Goal: Task Accomplishment & Management: Use online tool/utility

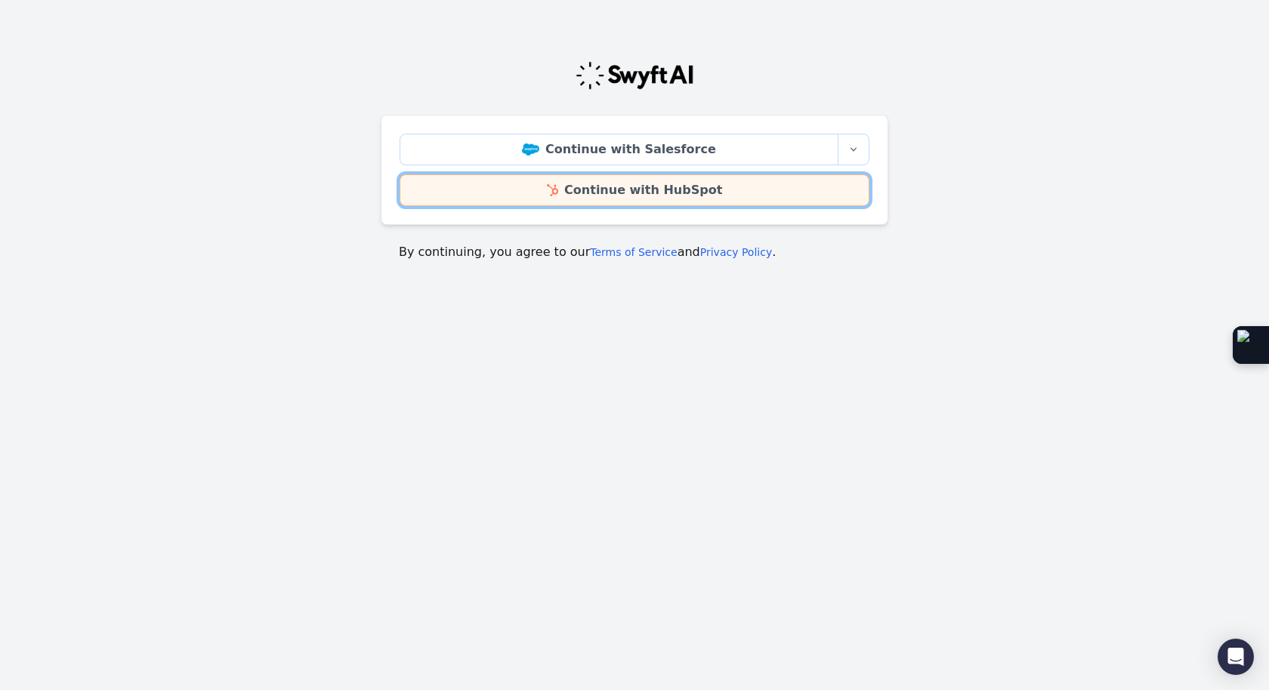
click at [550, 186] on link "Continue with HubSpot" at bounding box center [635, 190] width 470 height 32
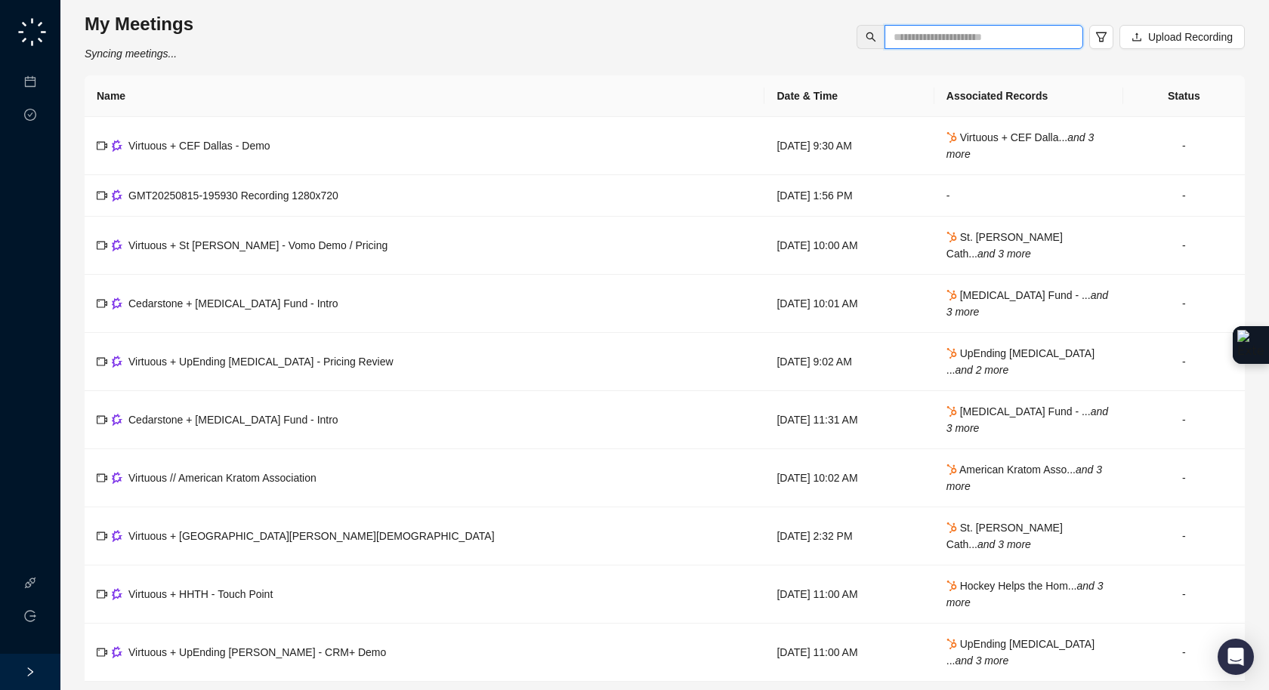
click at [1027, 38] on input "text" at bounding box center [978, 37] width 168 height 17
type input "********"
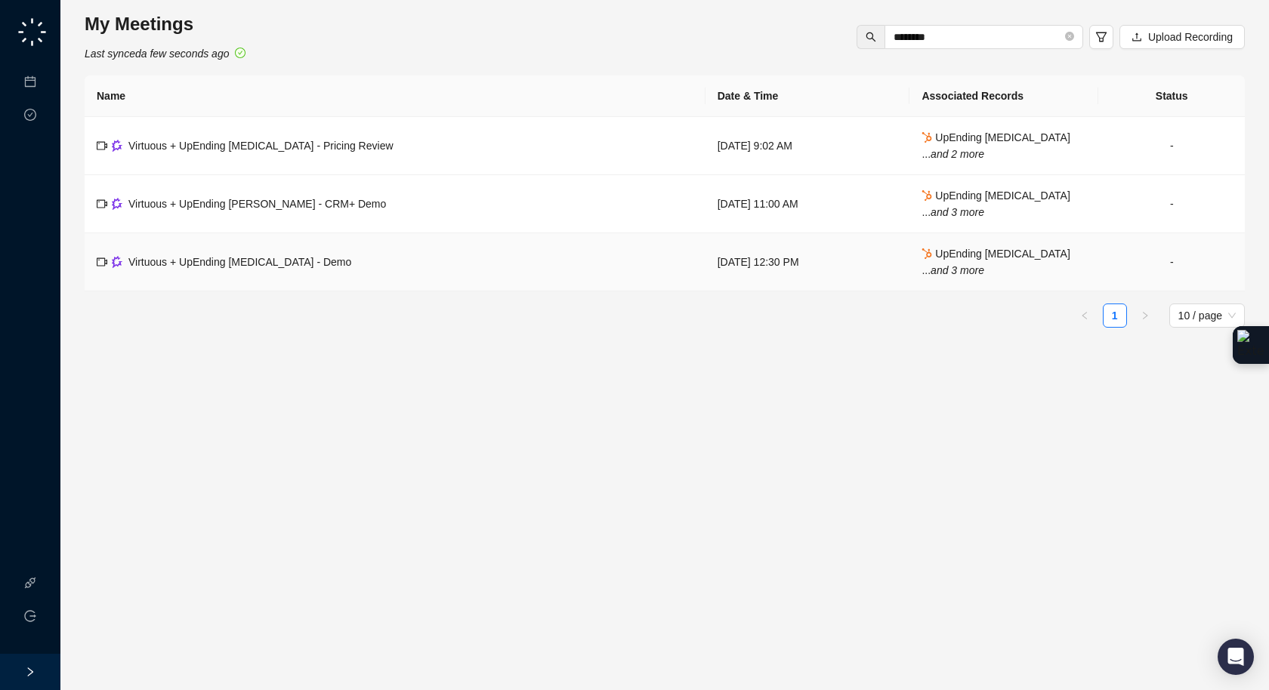
click at [233, 263] on span "Virtuous + UpEnding Parkinsons - Demo" at bounding box center [239, 262] width 223 height 12
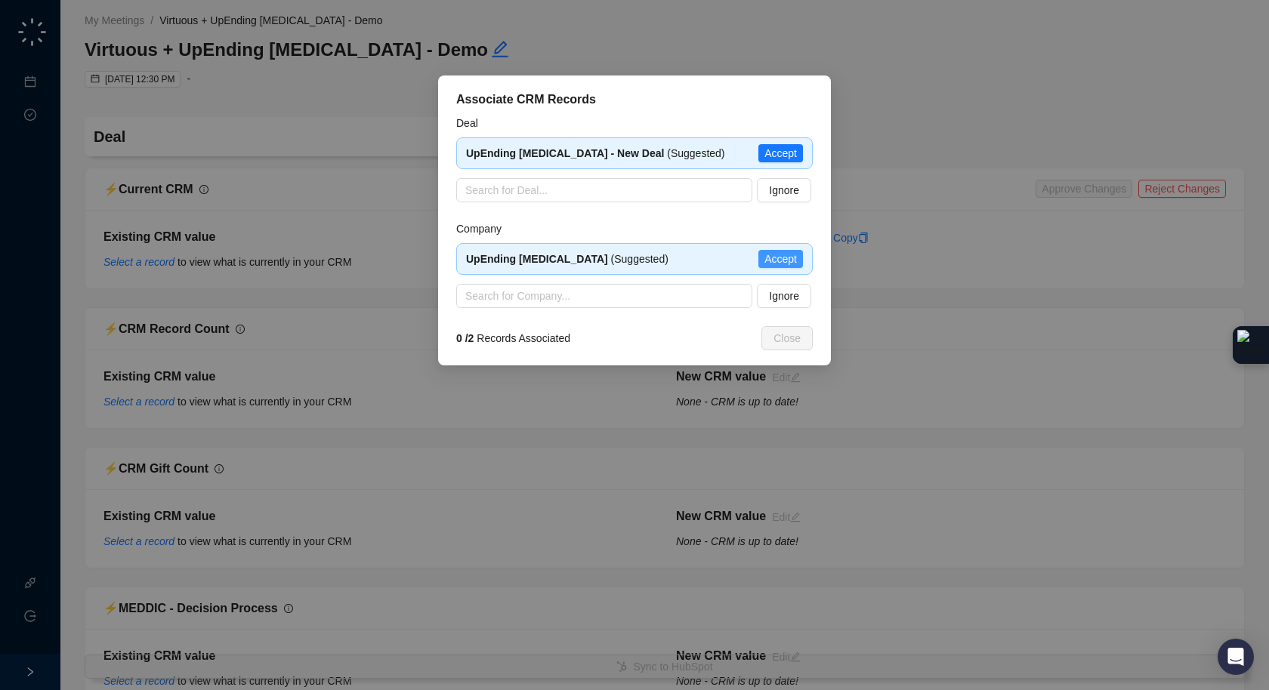
click at [774, 255] on span "Accept" at bounding box center [780, 259] width 32 height 17
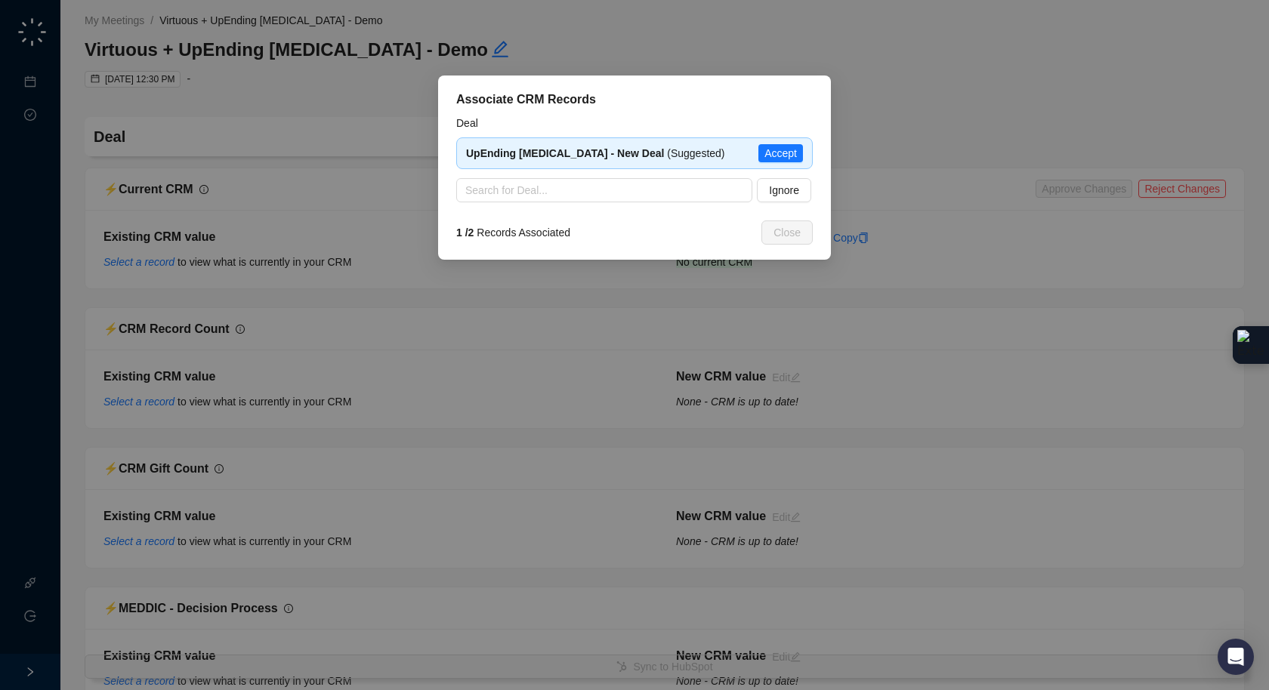
click at [792, 154] on span "Accept" at bounding box center [780, 153] width 32 height 17
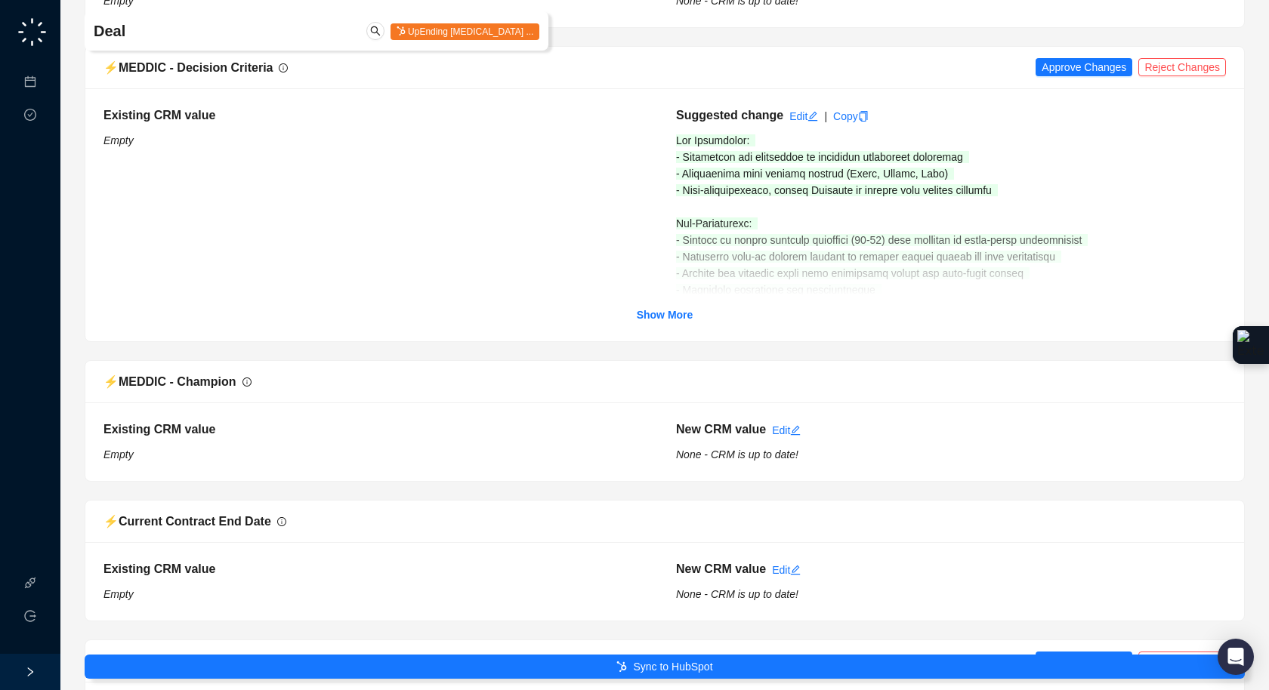
scroll to position [953, 0]
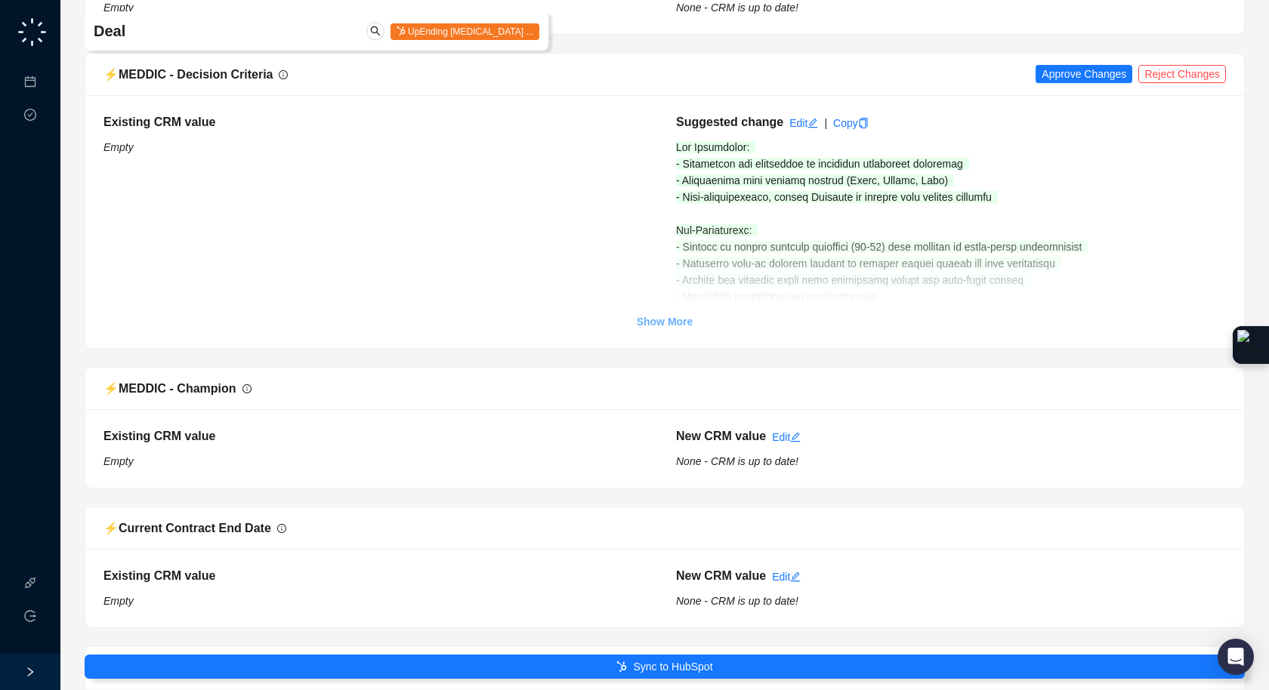
click at [670, 316] on strong "Show More" at bounding box center [665, 322] width 57 height 12
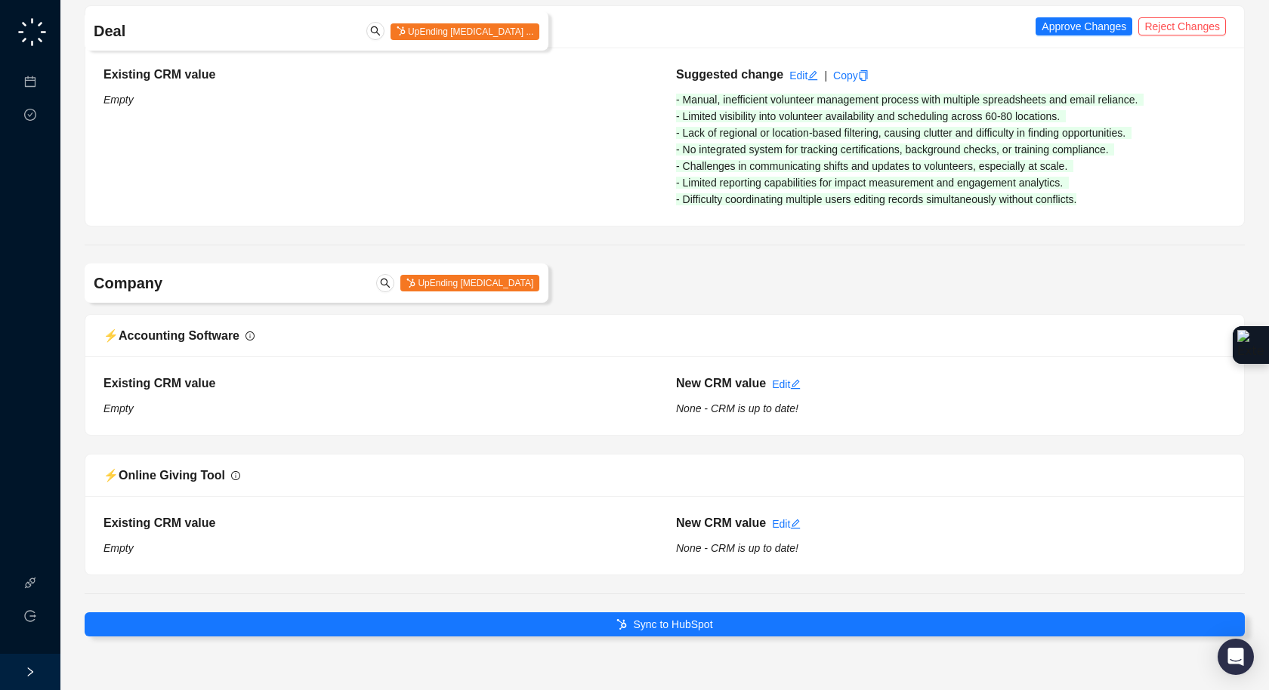
scroll to position [2018, 0]
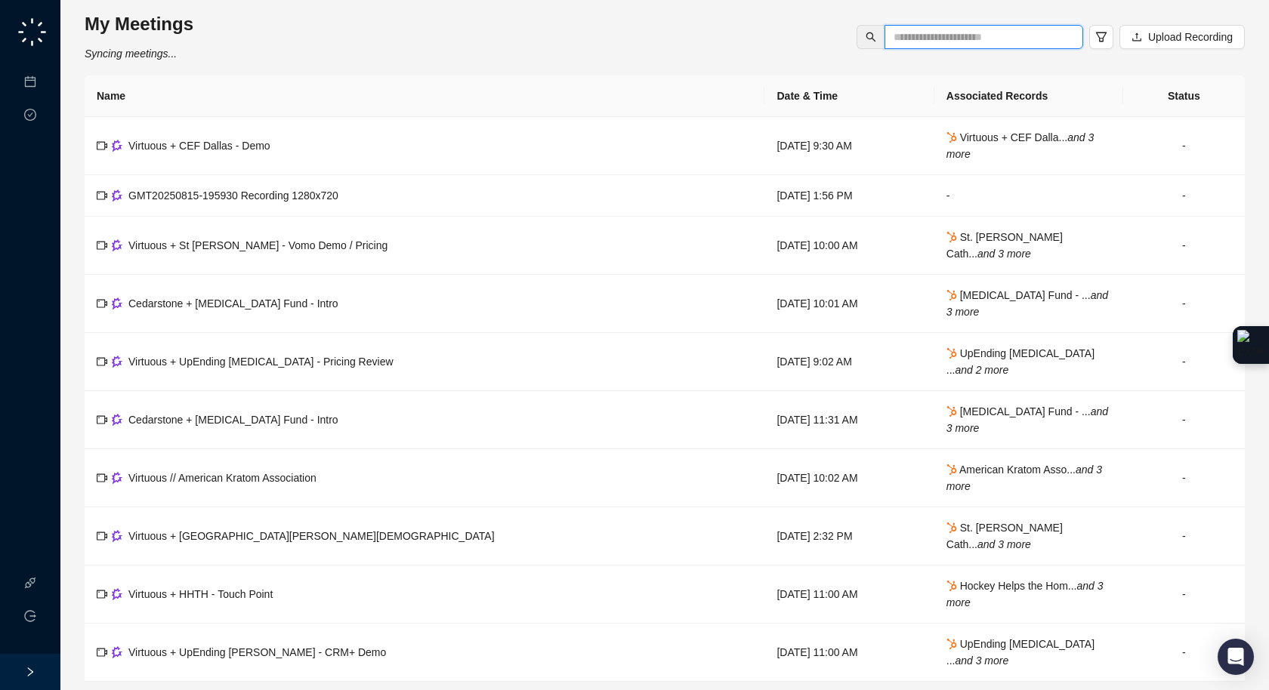
click at [993, 36] on input "text" at bounding box center [978, 37] width 168 height 17
click at [339, 305] on td "Cedarstone + Food Allergy Fund - Intro" at bounding box center [425, 304] width 680 height 58
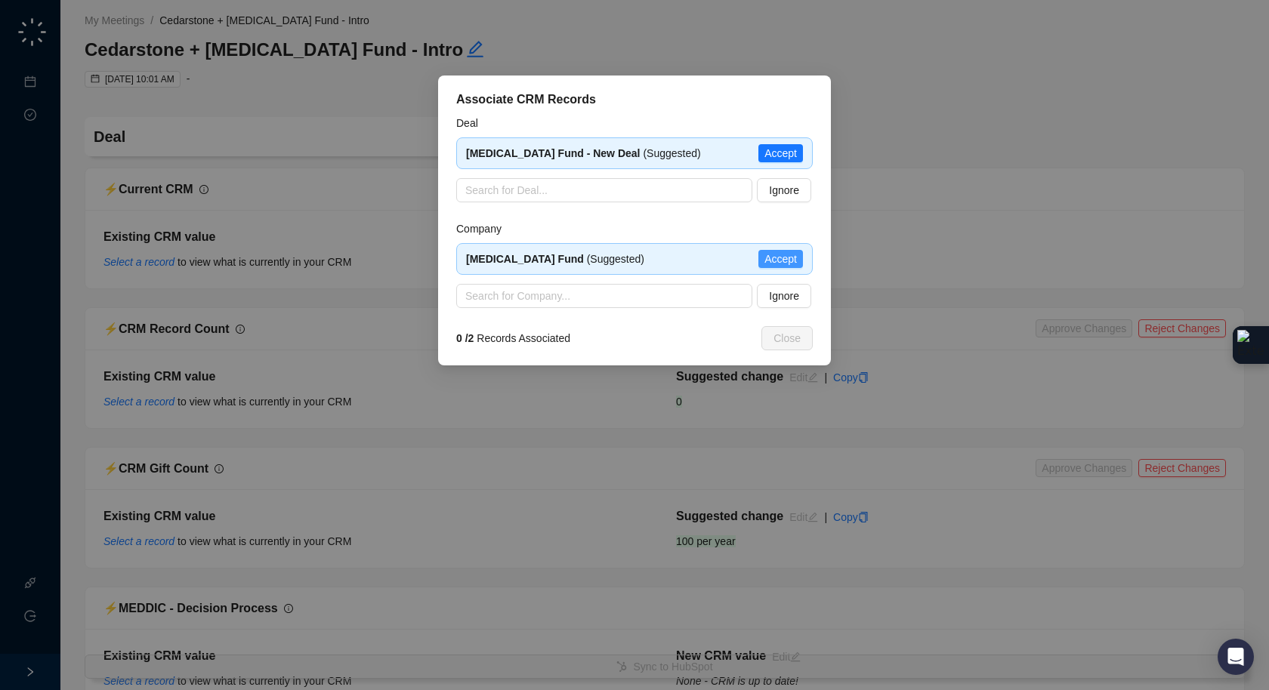
click at [784, 259] on span "Accept" at bounding box center [780, 259] width 32 height 17
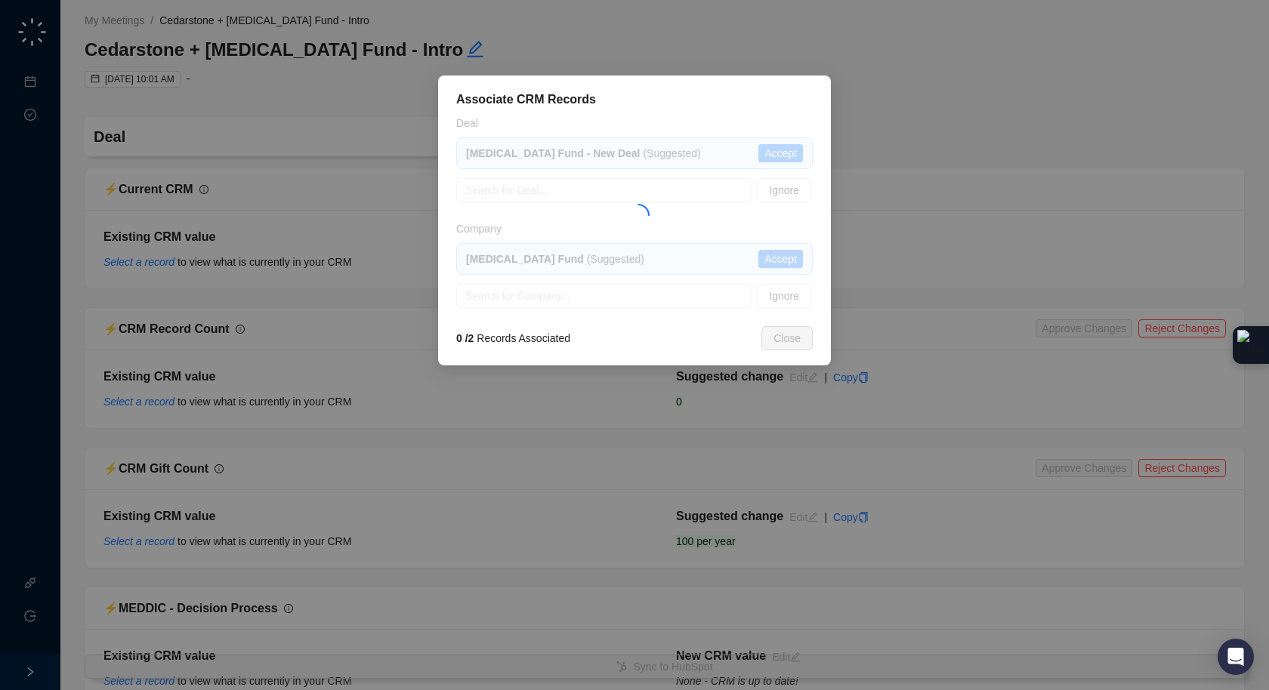
click at [788, 150] on div at bounding box center [634, 211] width 357 height 193
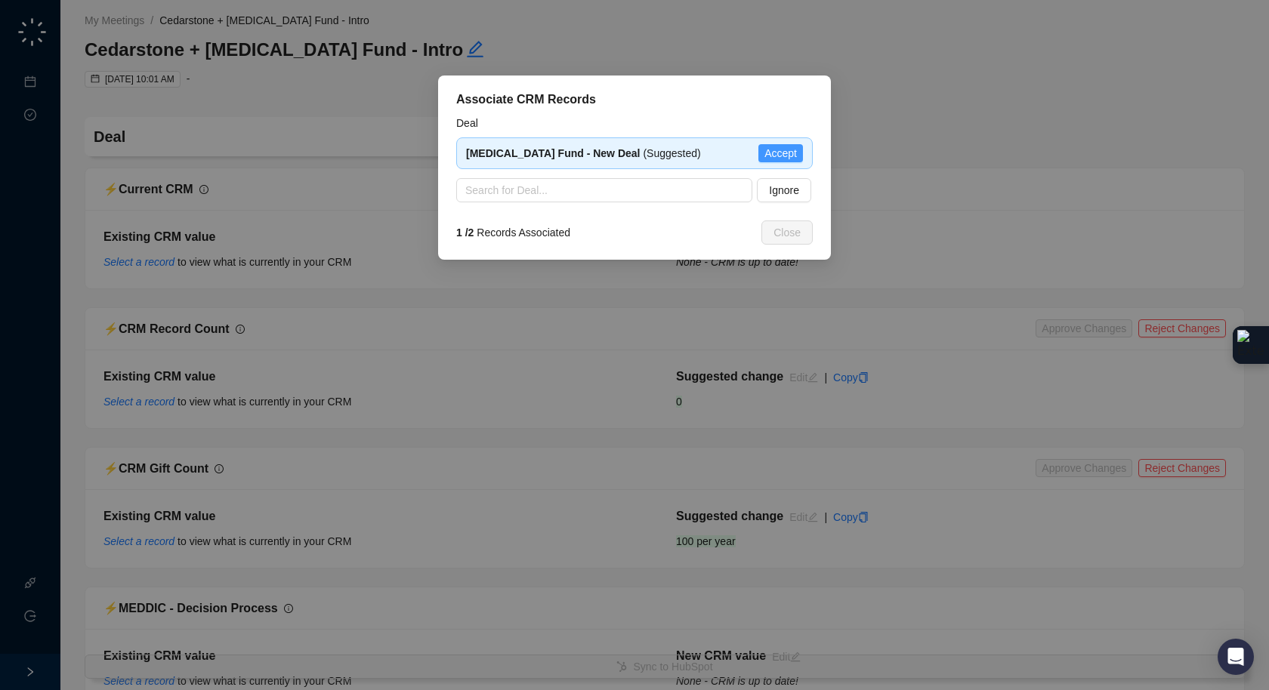
click at [783, 153] on span "Accept" at bounding box center [780, 153] width 32 height 17
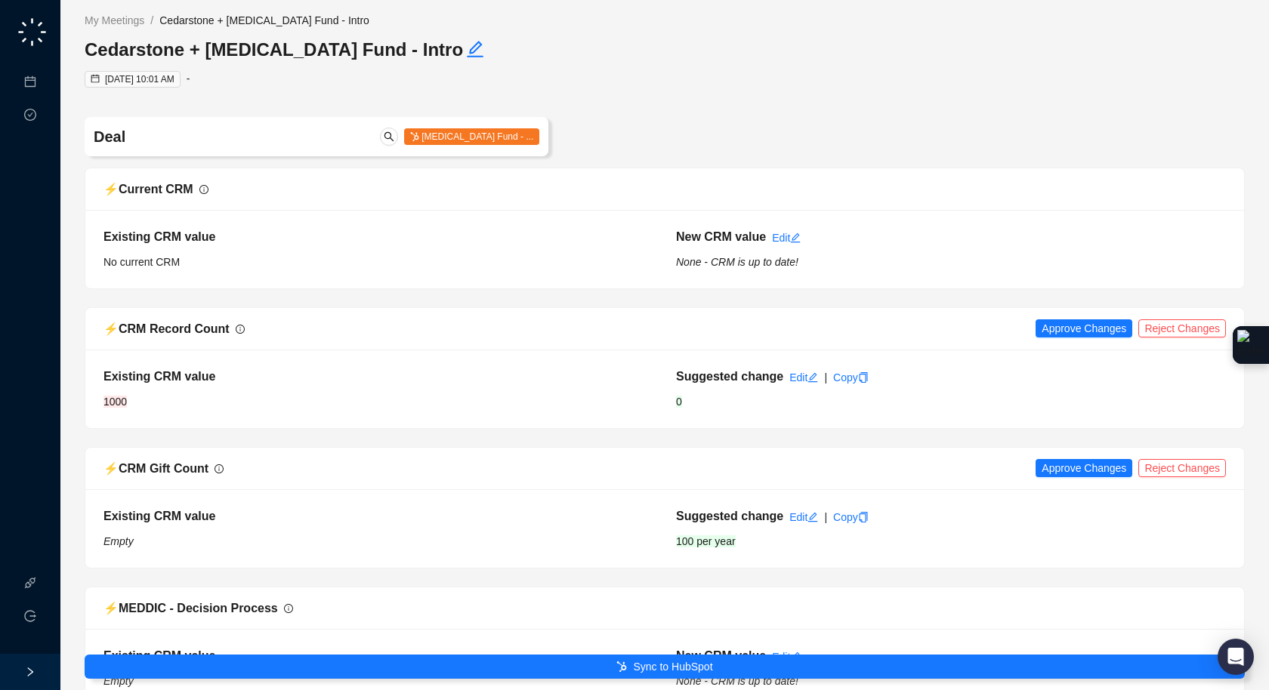
click at [114, 29] on div "My Meetings / Cedarstone + Food Allergy Fund - Intro Cedarstone + Food Allergy …" at bounding box center [375, 50] width 580 height 76
click at [111, 26] on link "My Meetings" at bounding box center [115, 20] width 66 height 17
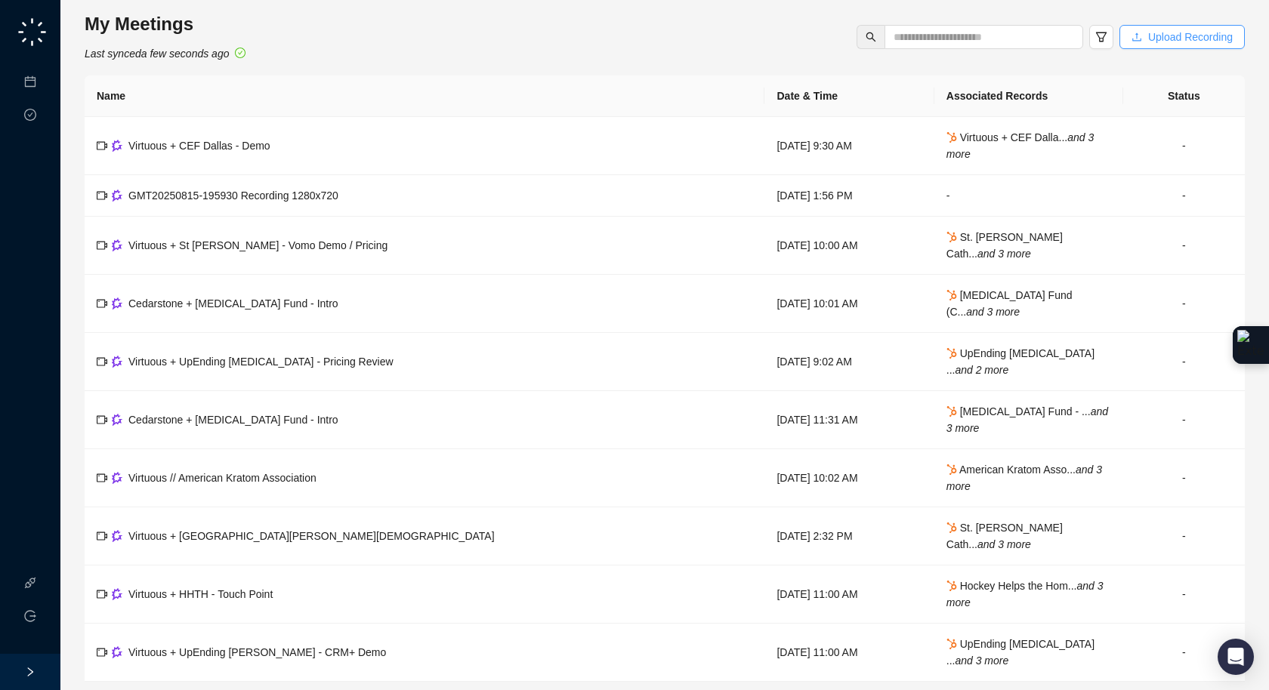
click at [1194, 39] on span "Upload Recording" at bounding box center [1190, 37] width 85 height 17
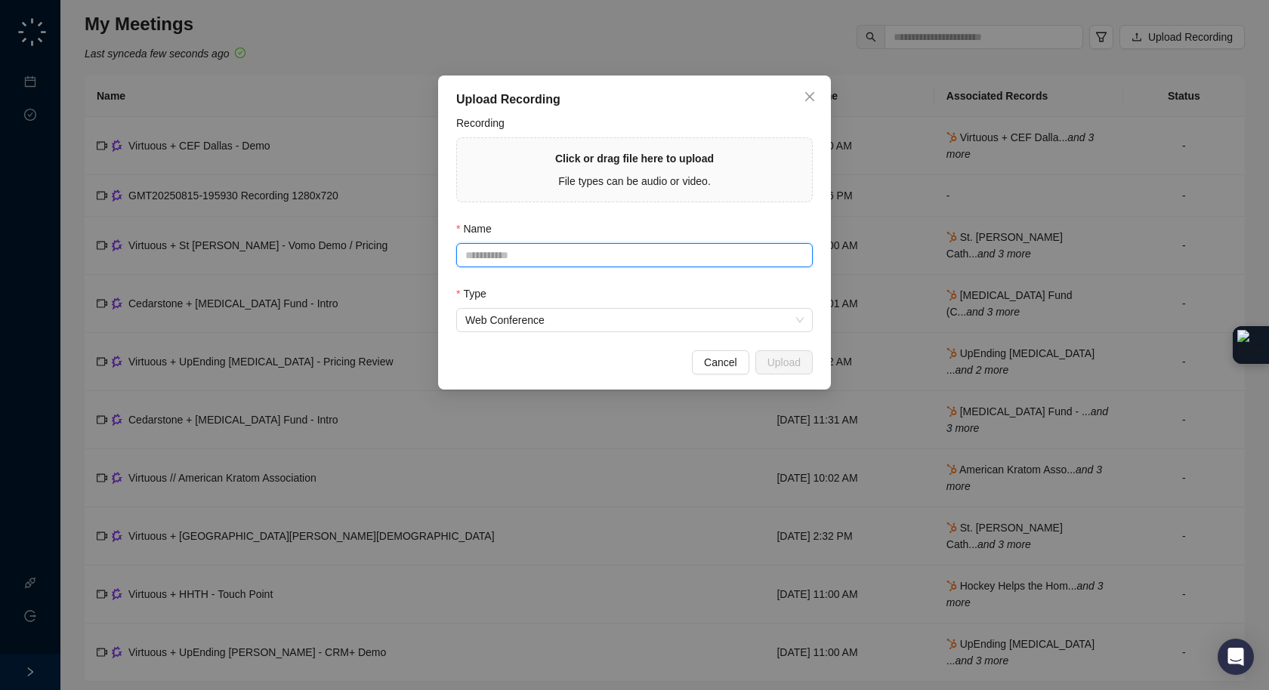
click at [493, 252] on input "Name" at bounding box center [634, 255] width 357 height 24
click at [628, 177] on span "File types can be audio or video." at bounding box center [634, 181] width 153 height 12
click at [725, 367] on span "Cancel" at bounding box center [720, 362] width 33 height 17
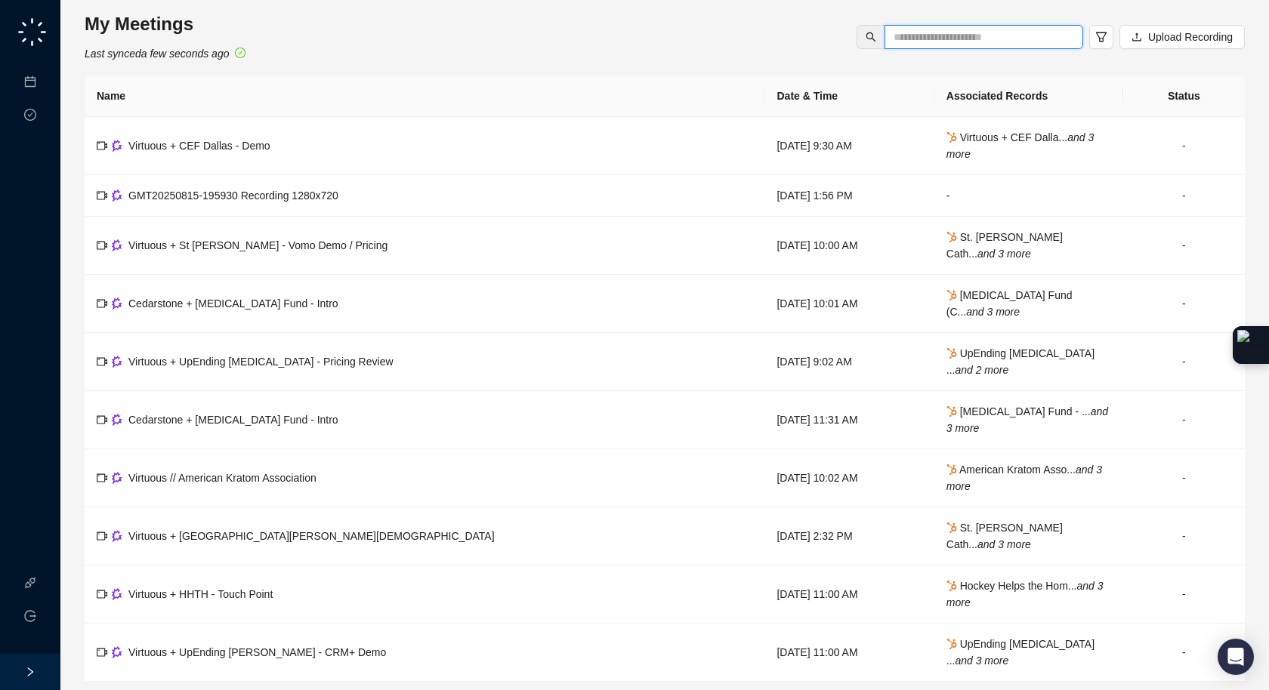
click at [980, 31] on input "text" at bounding box center [978, 37] width 168 height 17
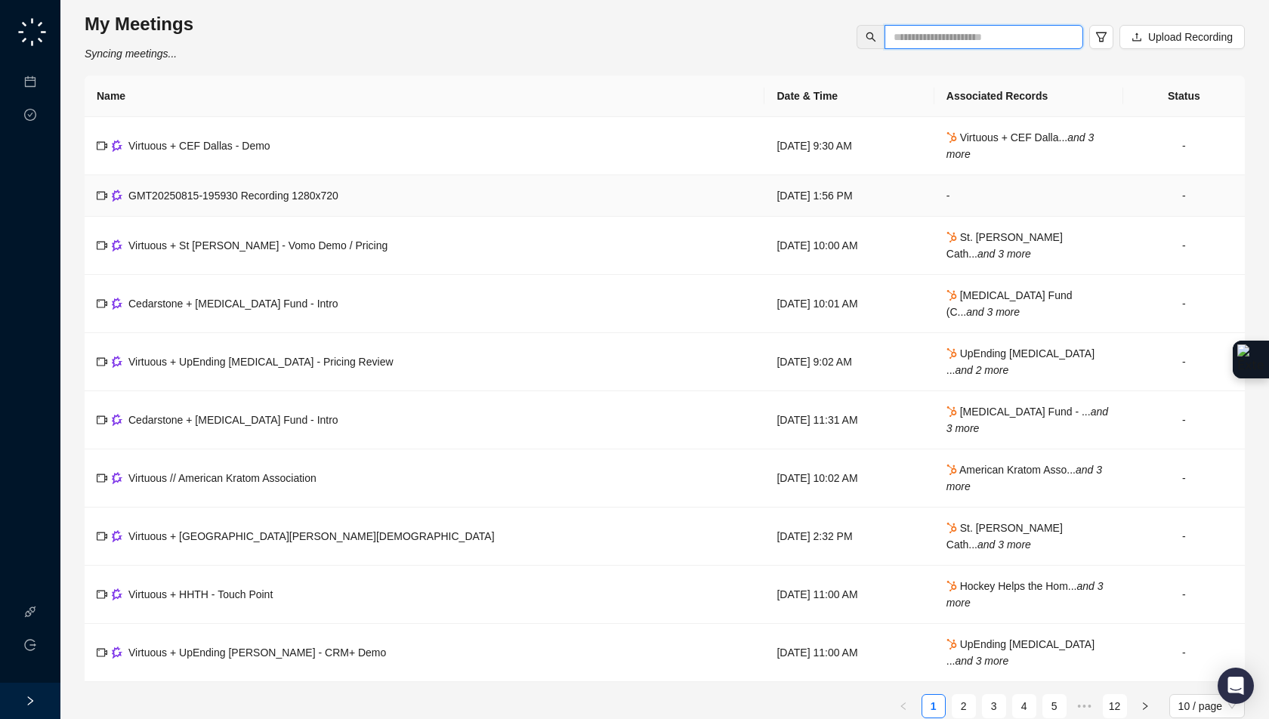
scroll to position [19, 0]
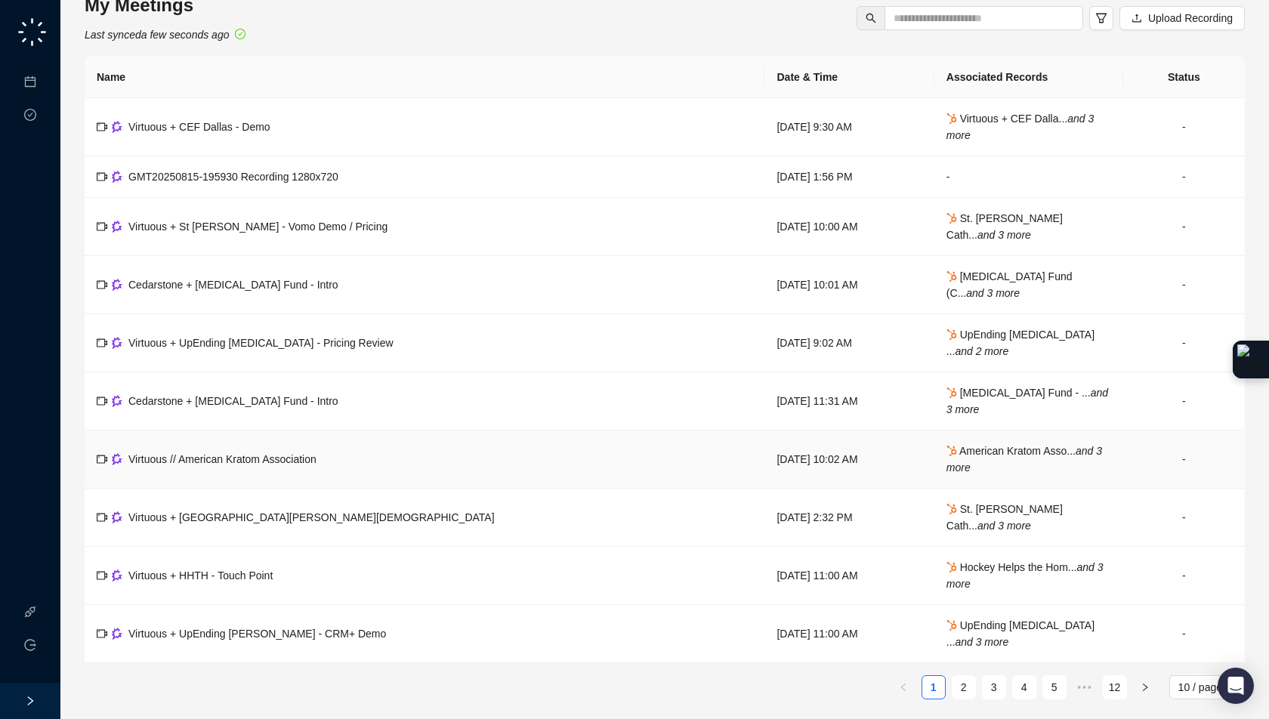
click at [242, 459] on span "Virtuous // American Kratom Association" at bounding box center [222, 459] width 188 height 12
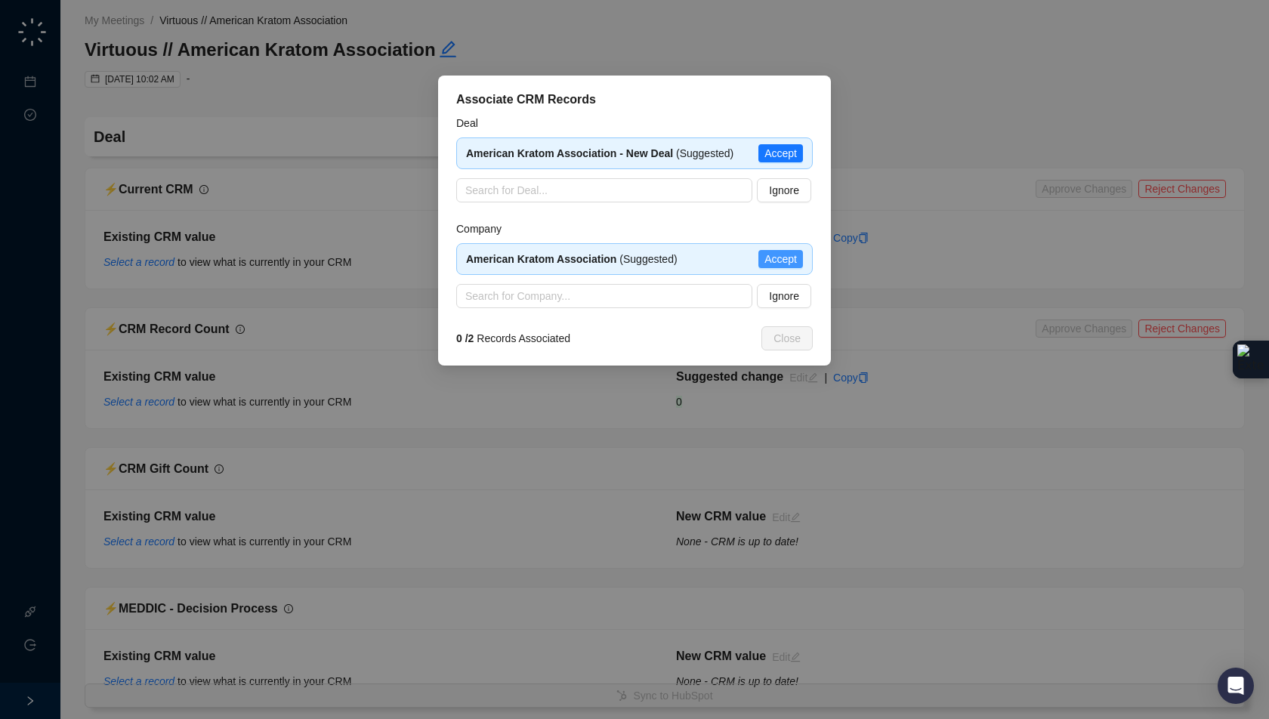
click at [784, 260] on span "Accept" at bounding box center [780, 259] width 32 height 17
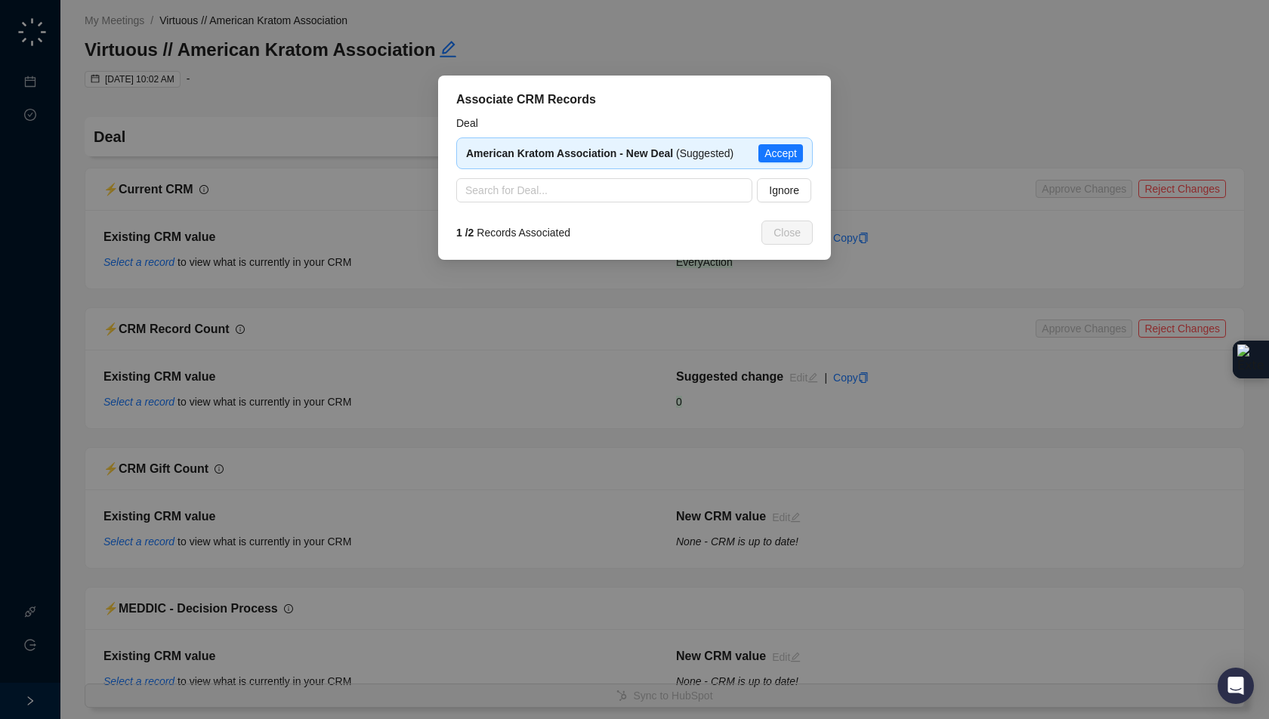
click at [780, 150] on span "Accept" at bounding box center [780, 153] width 32 height 17
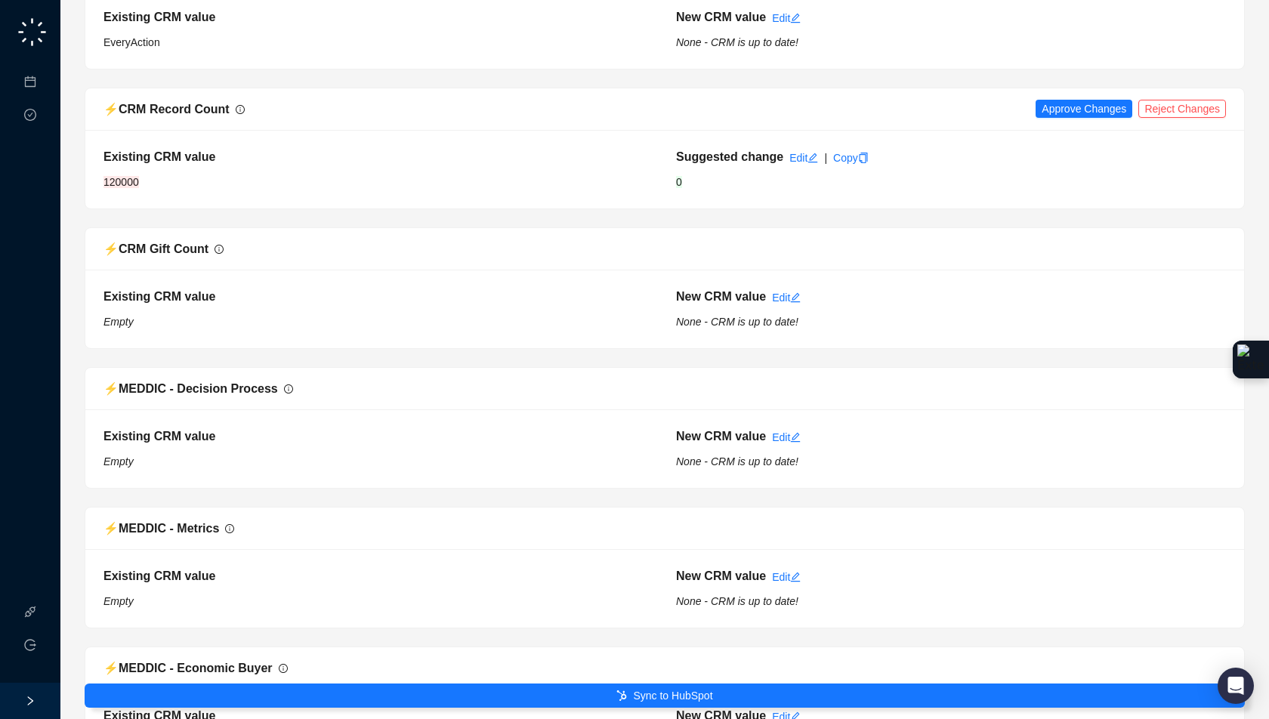
scroll to position [580, 0]
